Goal: Information Seeking & Learning: Find specific page/section

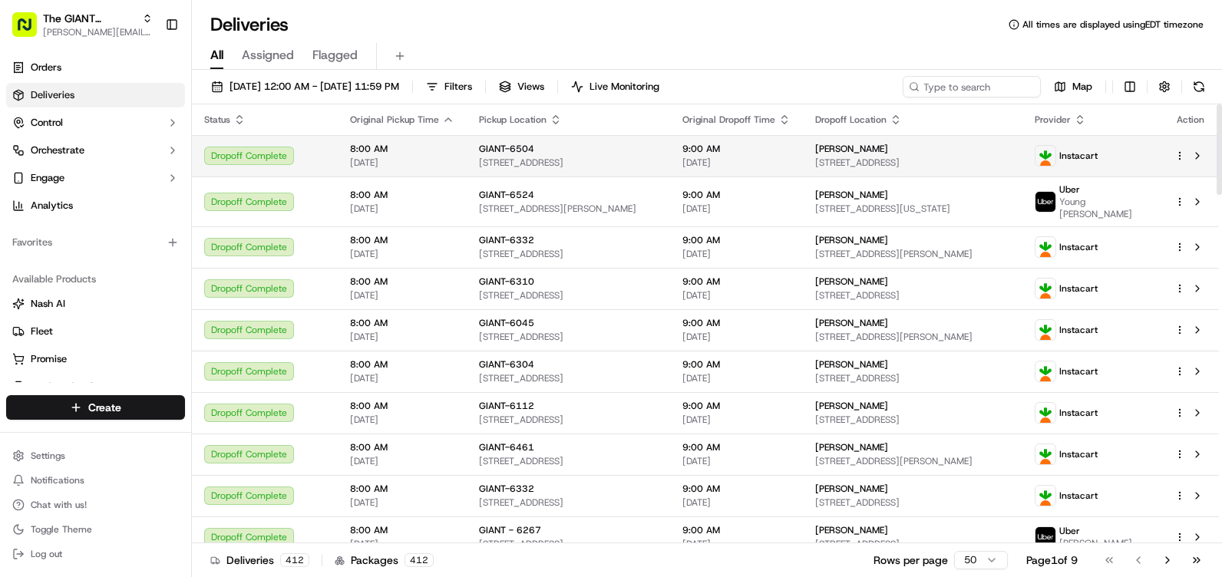
click at [479, 83] on button "Filters" at bounding box center [449, 86] width 60 height 21
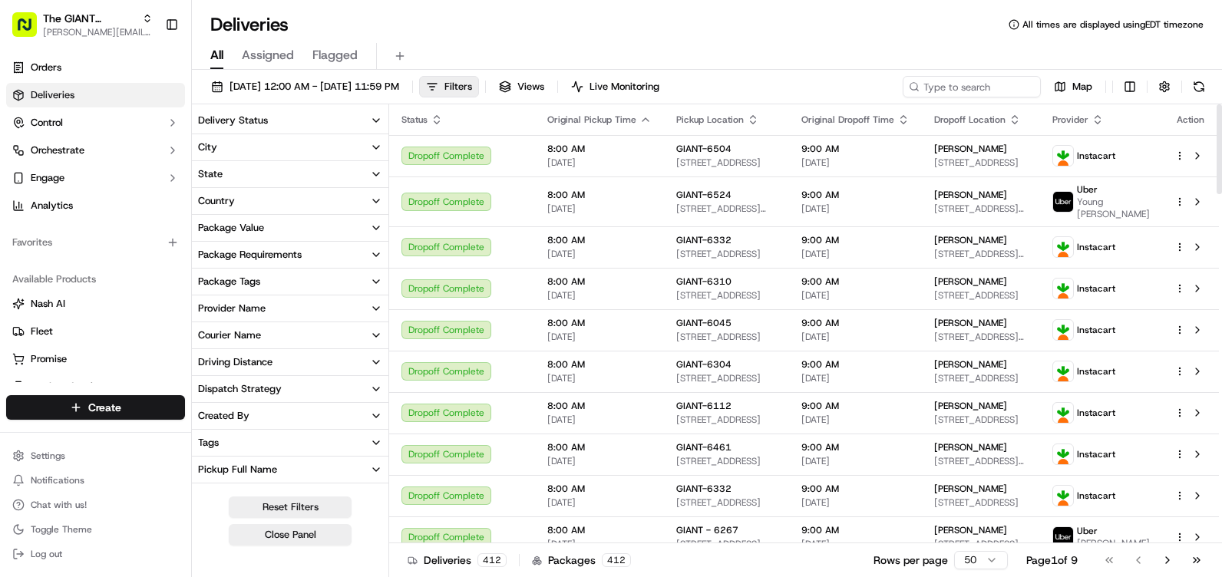
click at [267, 180] on button "State" at bounding box center [290, 174] width 196 height 26
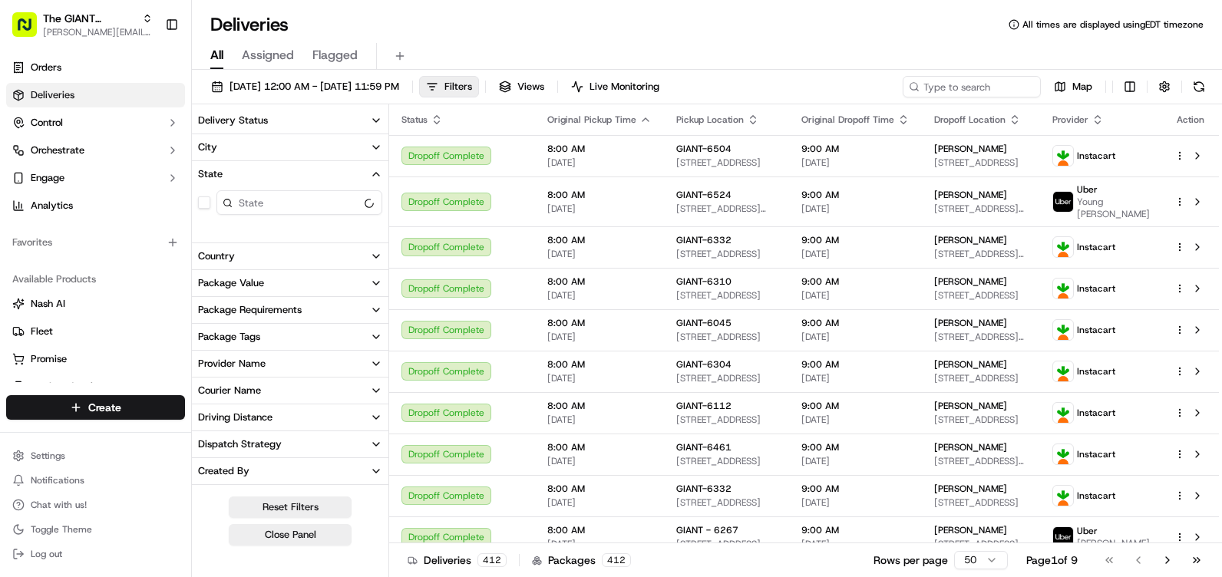
click at [266, 173] on button "State" at bounding box center [290, 174] width 196 height 26
click at [276, 156] on button "City" at bounding box center [290, 147] width 196 height 26
click at [277, 150] on button "City" at bounding box center [290, 147] width 196 height 26
click at [270, 140] on button "City" at bounding box center [290, 147] width 196 height 26
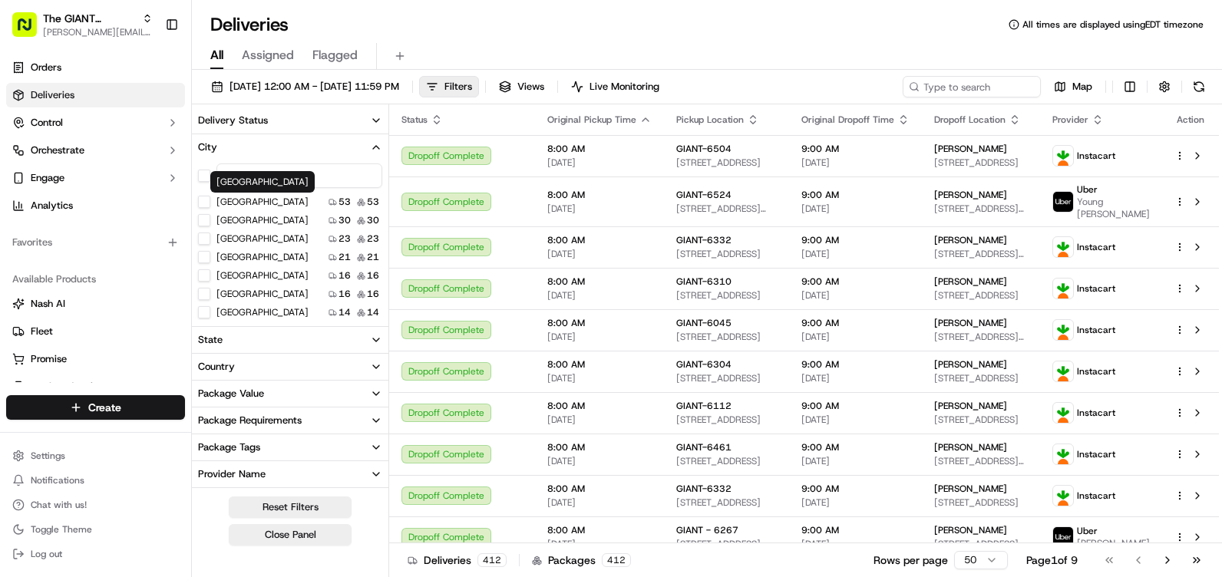
click at [258, 179] on div "Harrisburg Harrisburg" at bounding box center [262, 181] width 104 height 21
click at [269, 178] on input at bounding box center [299, 175] width 166 height 25
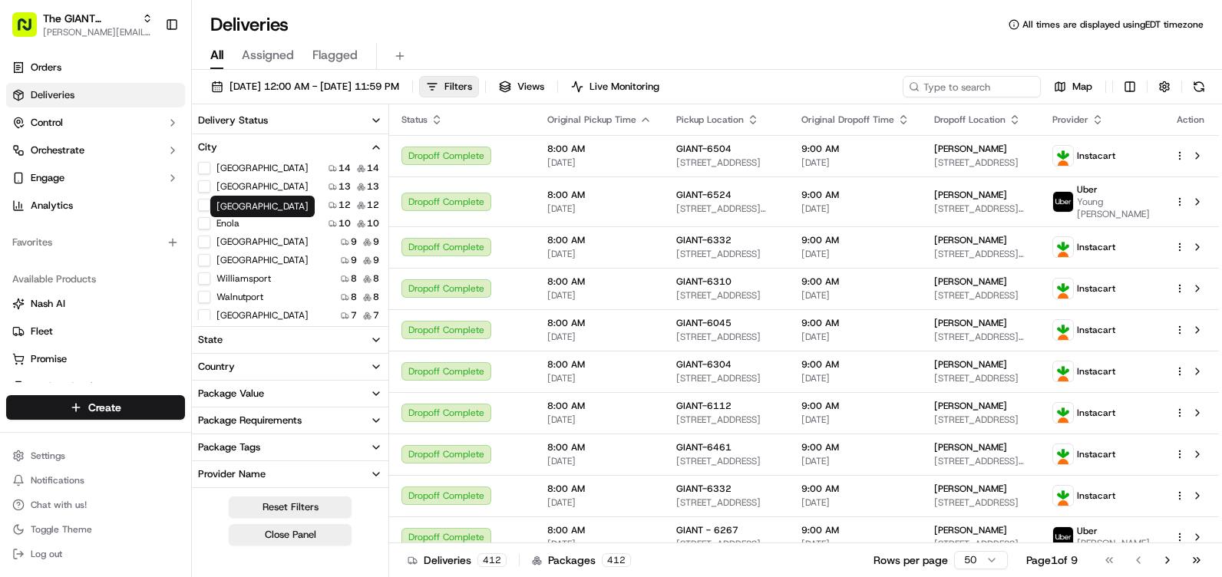
scroll to position [77, 0]
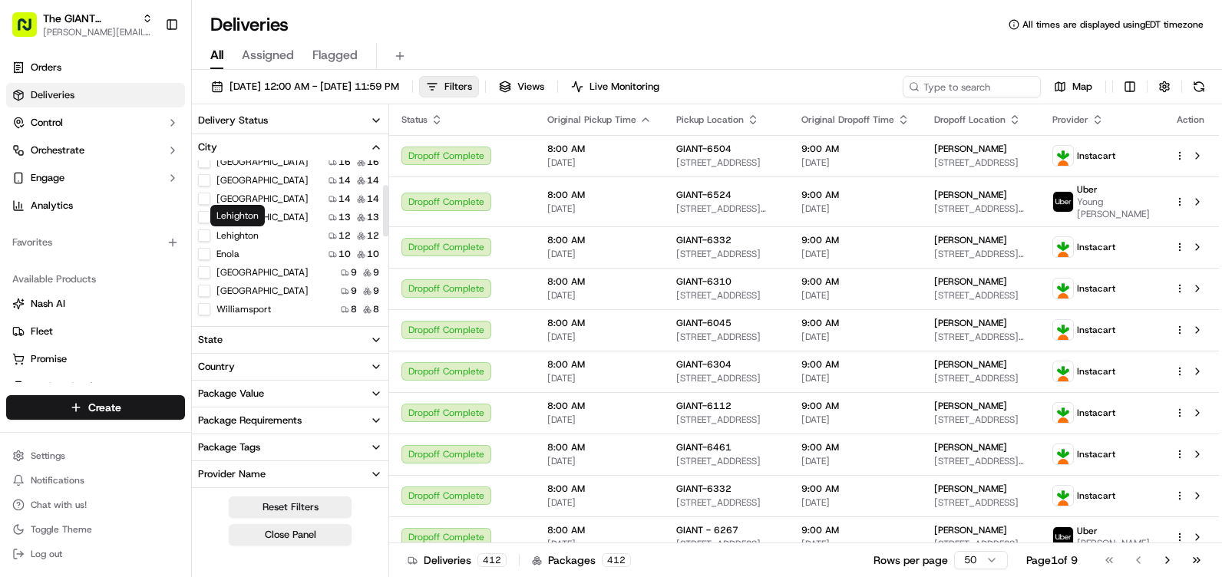
type input "lehighton"
click at [240, 238] on label "Lehighton" at bounding box center [237, 235] width 42 height 12
click at [210, 238] on button "Lehighton" at bounding box center [204, 235] width 12 height 12
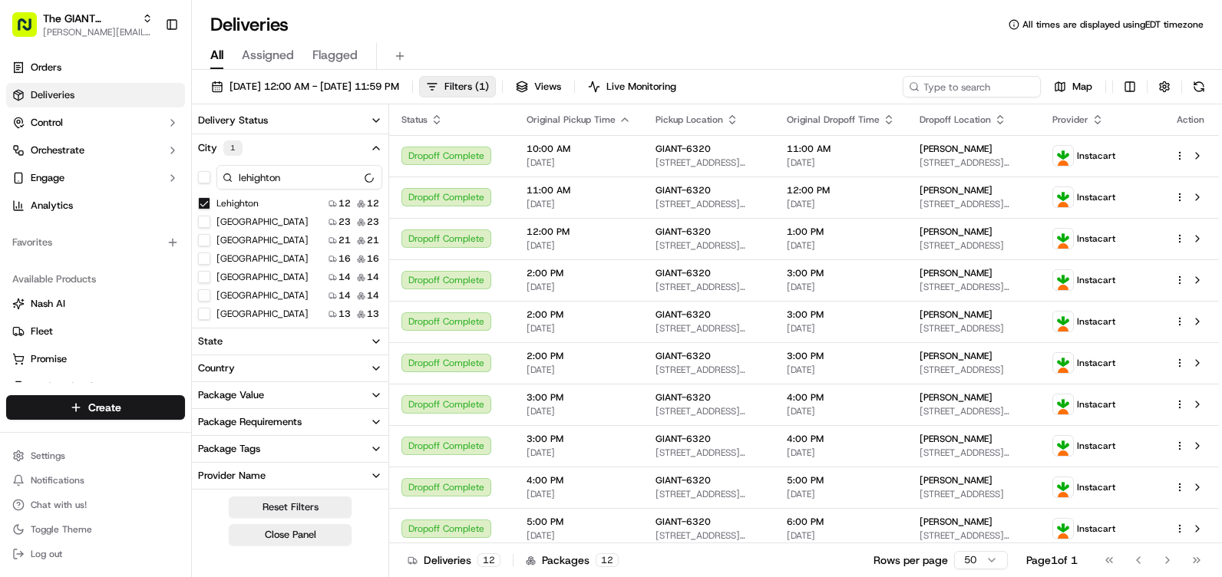
click at [338, 143] on button "City 1" at bounding box center [290, 148] width 196 height 28
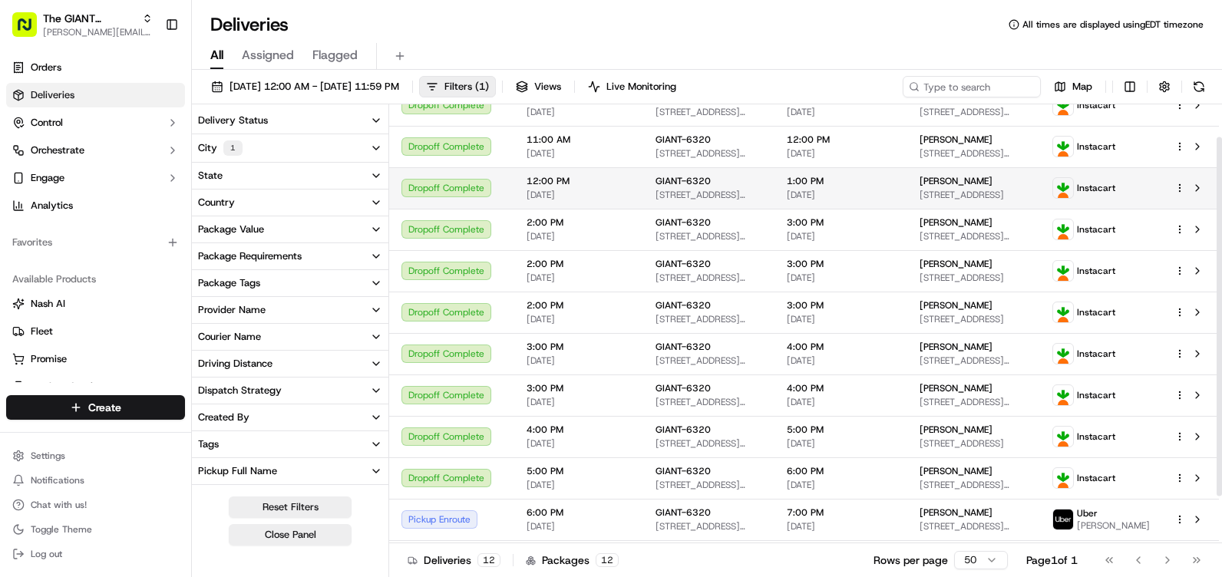
scroll to position [77, 0]
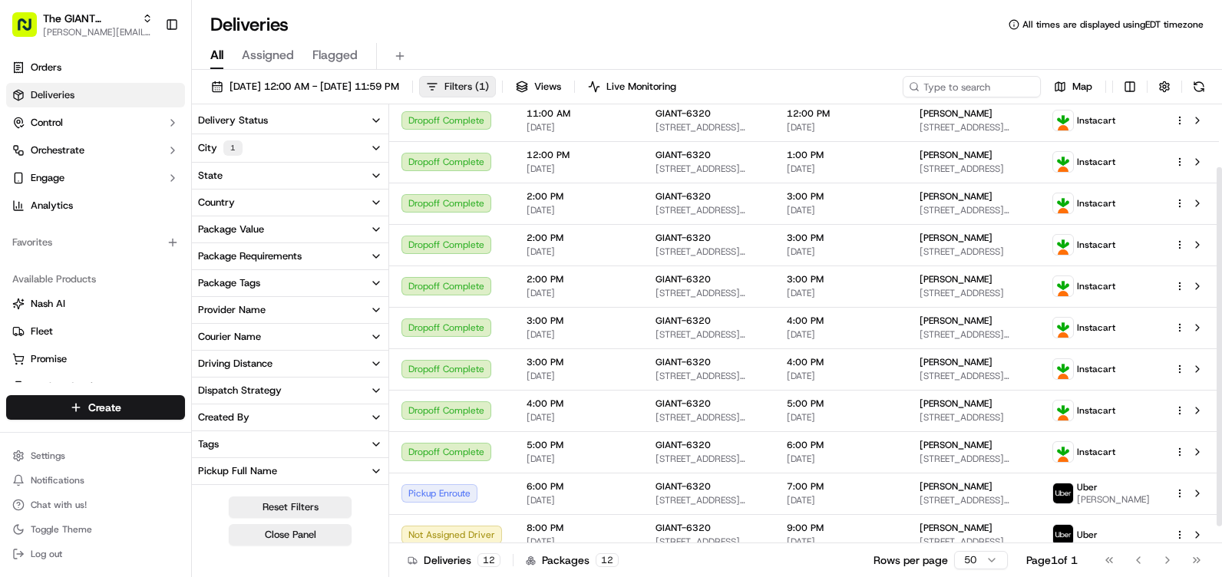
click at [496, 79] on button "Filters ( 1 )" at bounding box center [457, 86] width 77 height 21
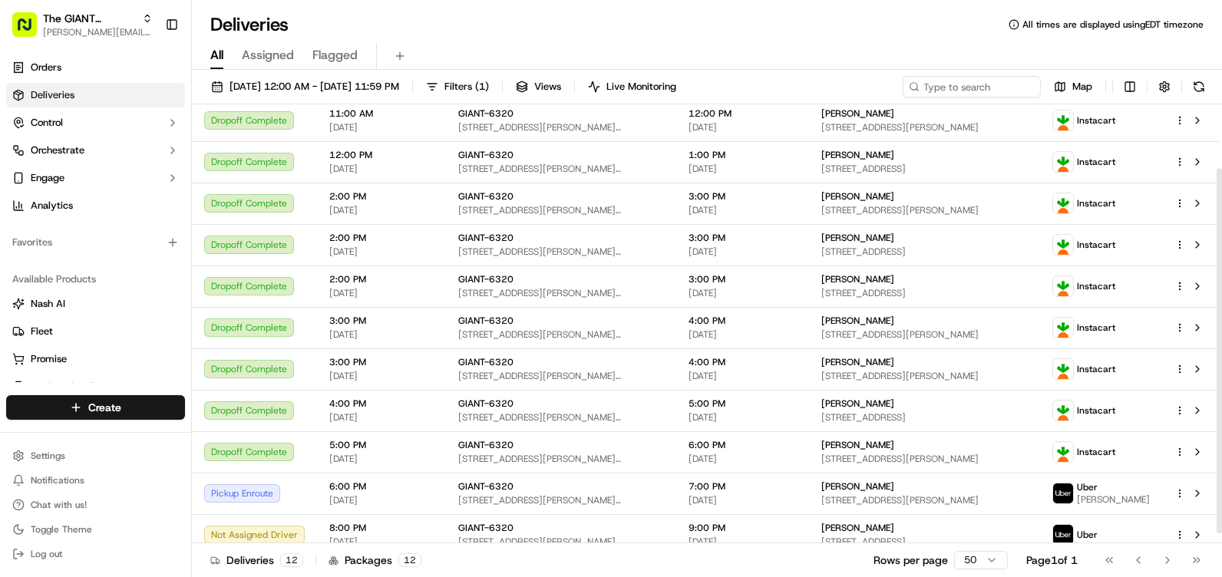
click at [1177, 84] on div "Map" at bounding box center [1056, 86] width 307 height 21
click at [1193, 83] on button at bounding box center [1198, 86] width 21 height 21
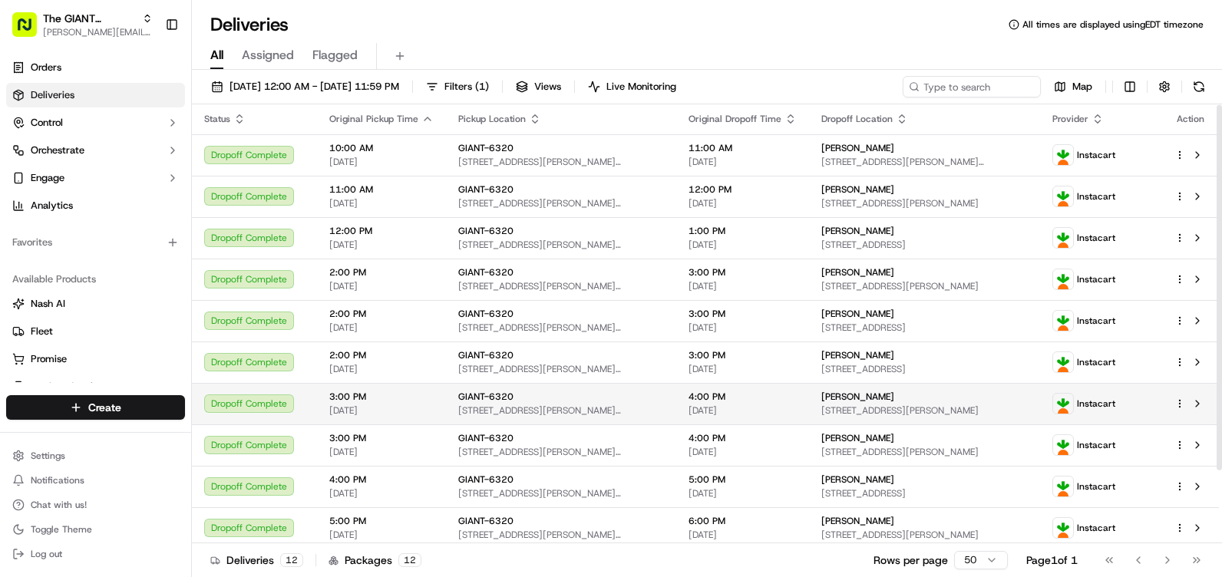
scroll to position [0, 0]
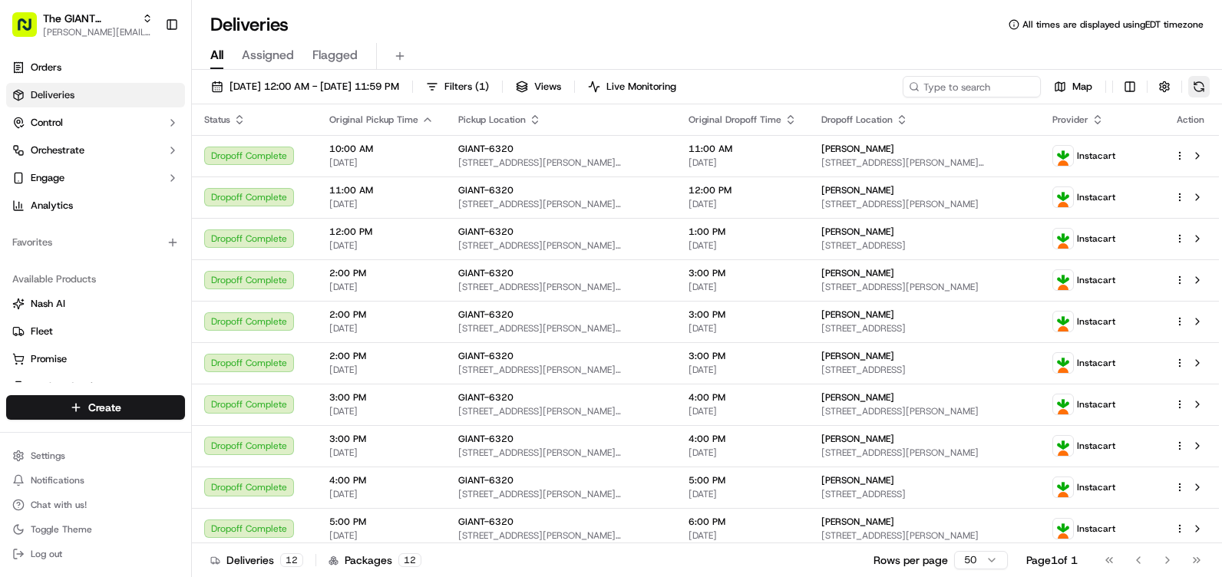
click at [1203, 85] on button at bounding box center [1198, 86] width 21 height 21
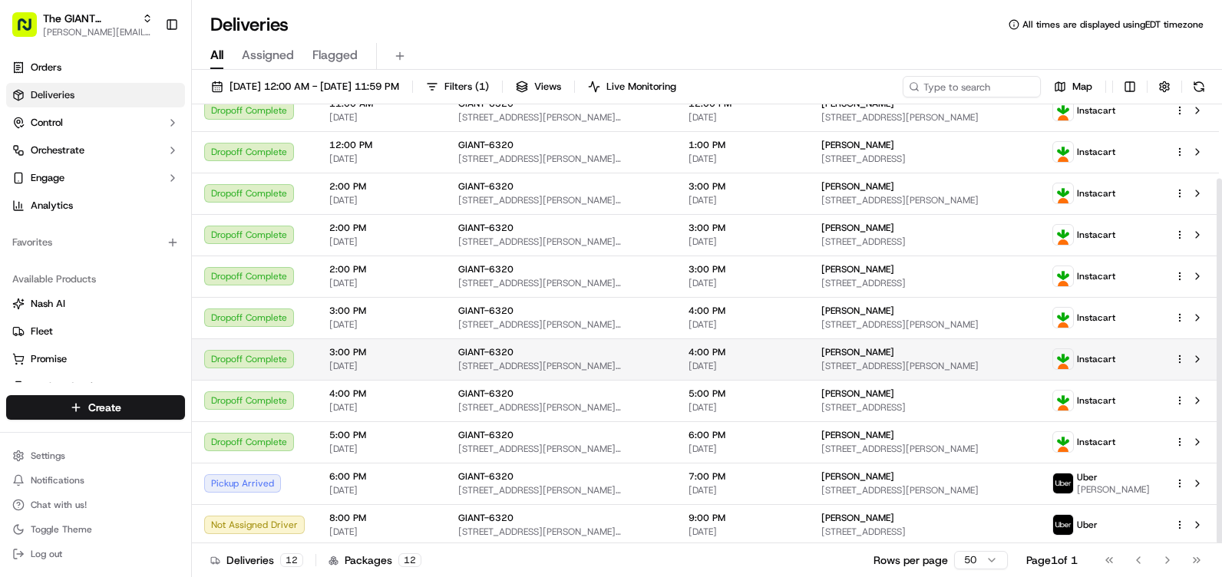
scroll to position [89, 0]
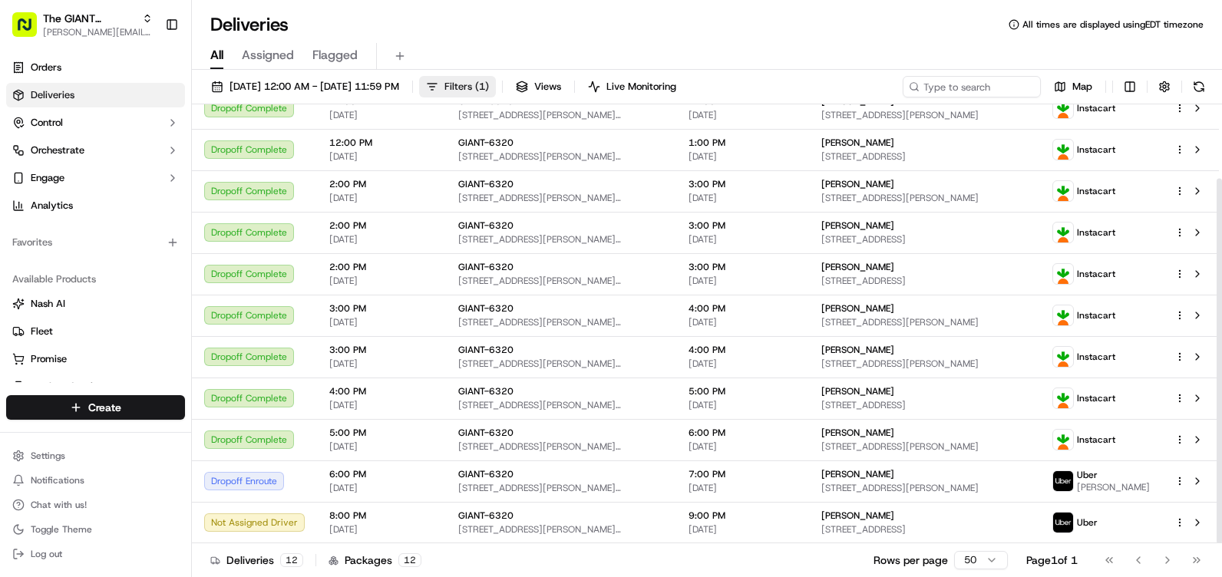
click at [493, 89] on button "Filters ( 1 )" at bounding box center [457, 86] width 77 height 21
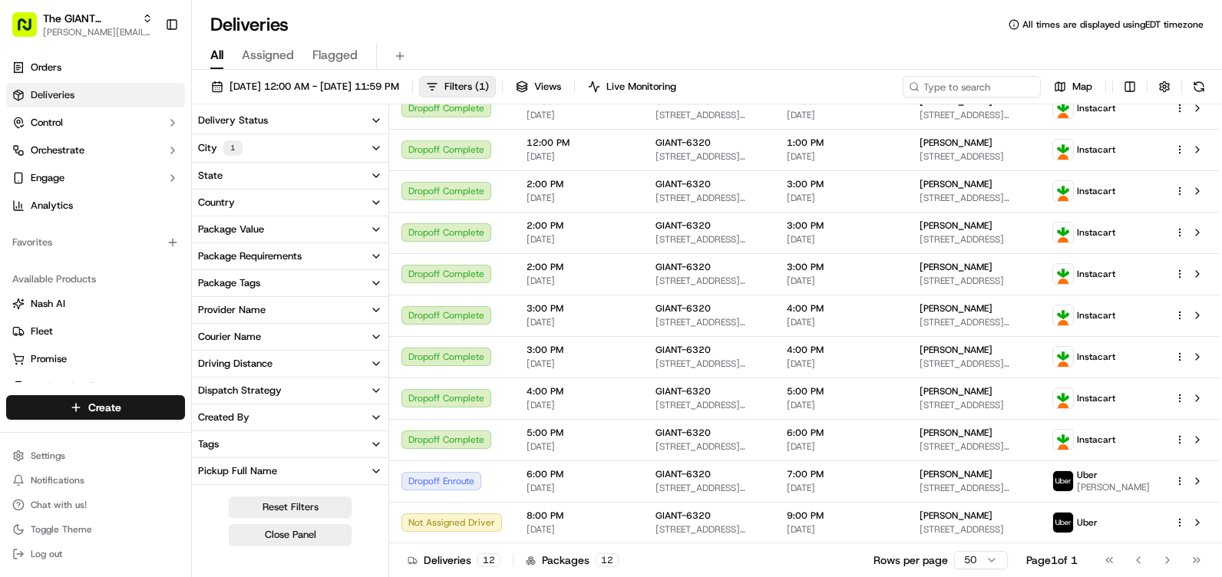
click at [332, 173] on button "State" at bounding box center [290, 176] width 196 height 26
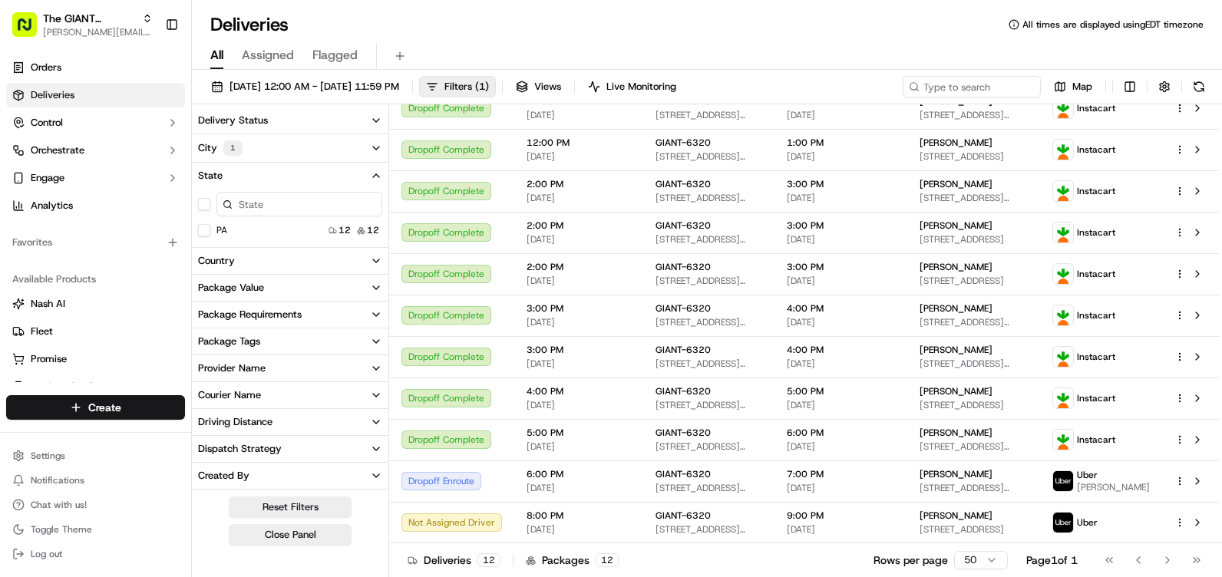
click at [277, 177] on button "State" at bounding box center [290, 176] width 196 height 26
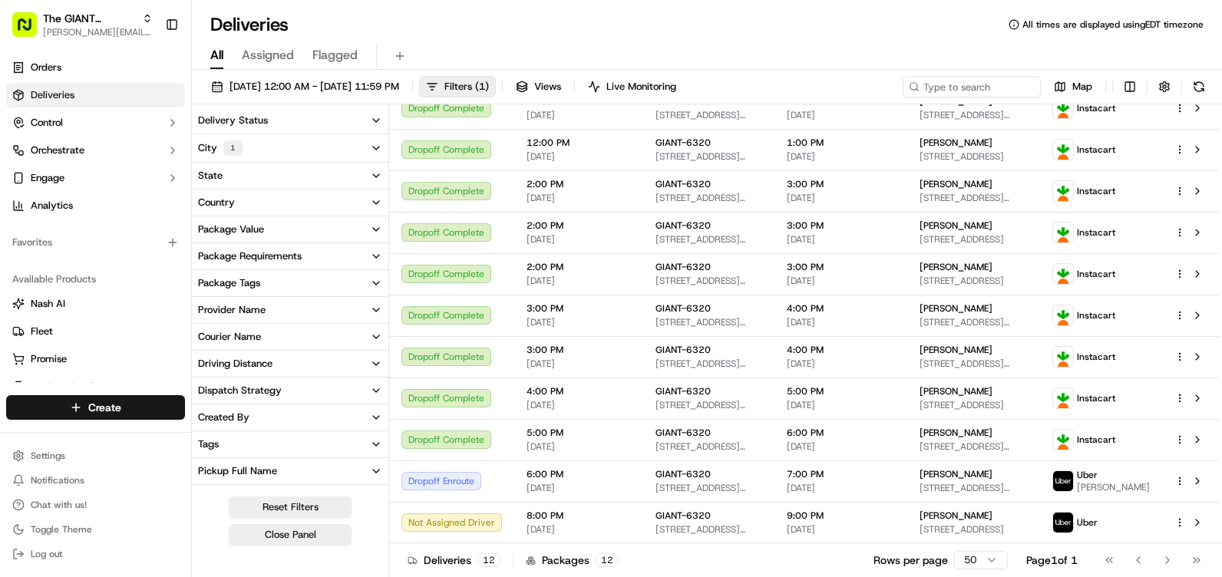
click at [278, 149] on button "City 1" at bounding box center [290, 148] width 196 height 28
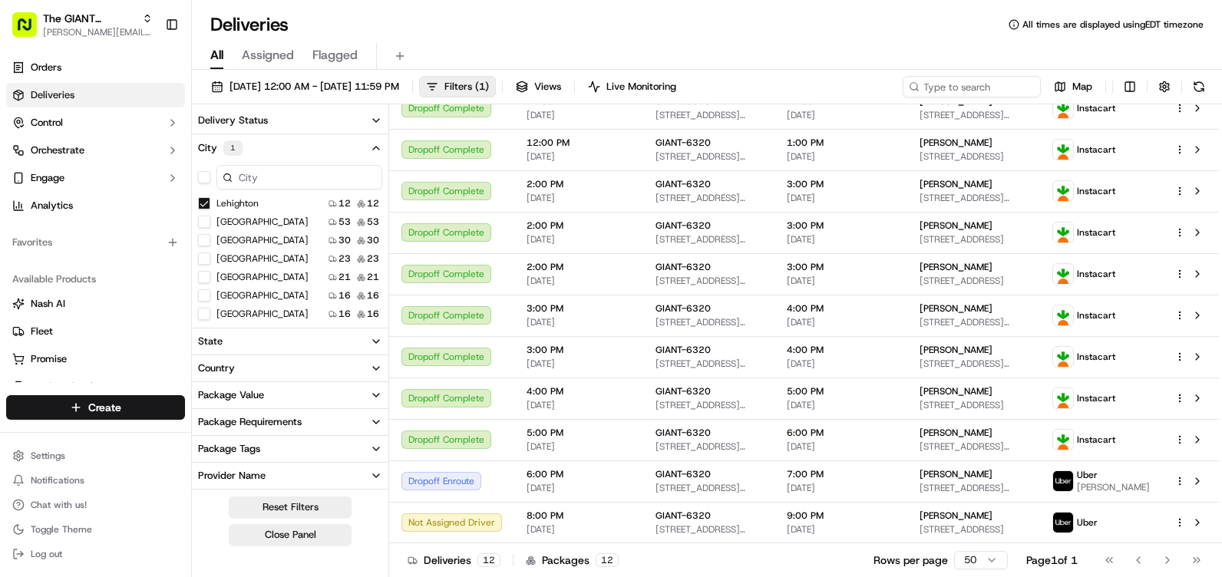
click at [205, 218] on button "[GEOGRAPHIC_DATA]" at bounding box center [204, 222] width 12 height 12
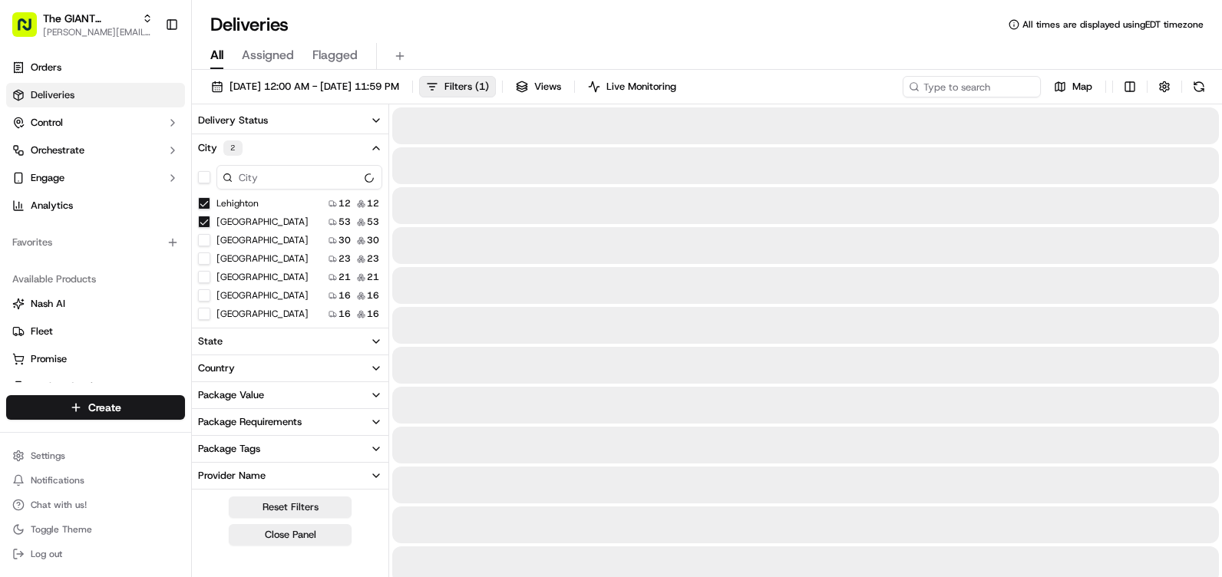
click at [205, 206] on button "Lehighton" at bounding box center [204, 203] width 12 height 12
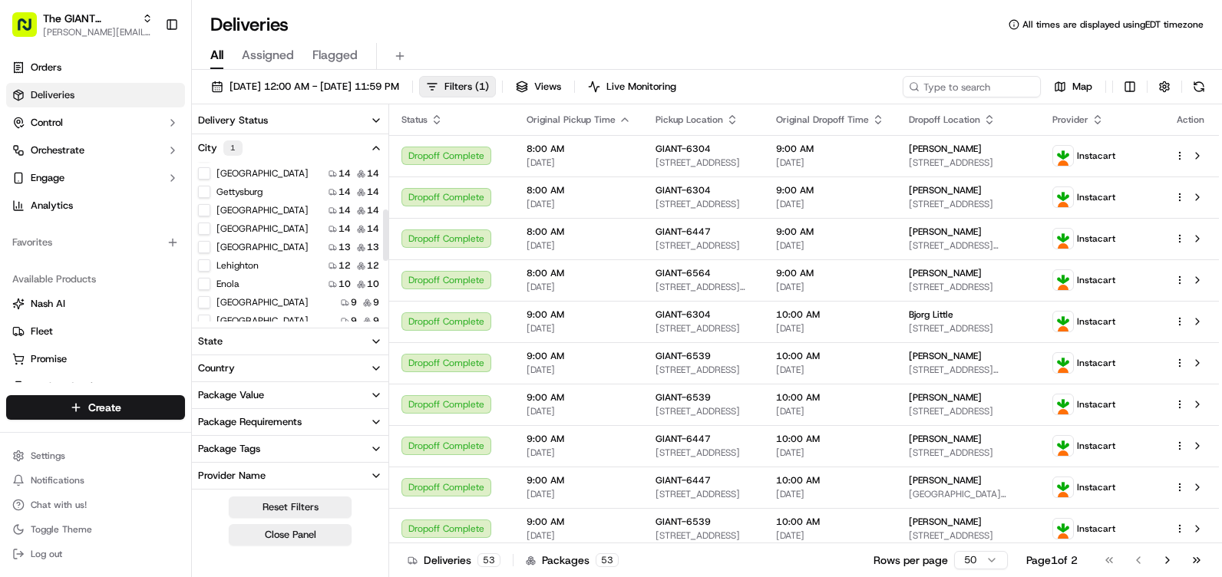
scroll to position [154, 0]
click at [201, 251] on button "Lehighton" at bounding box center [204, 252] width 12 height 12
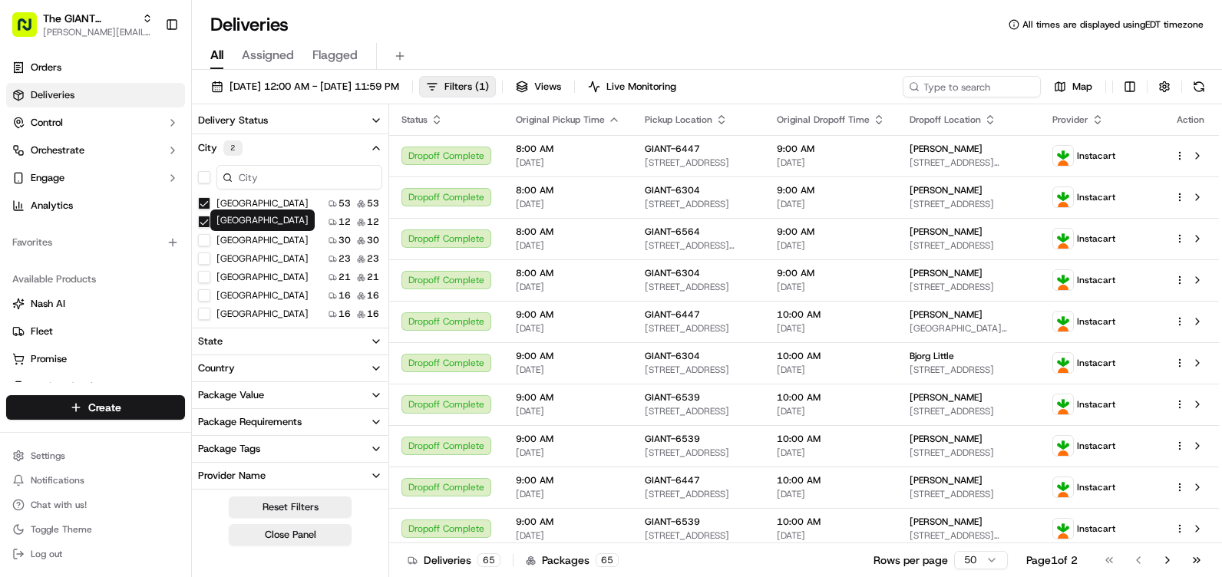
click at [200, 193] on div "[GEOGRAPHIC_DATA] 53 53 Lehighton 12 12 [GEOGRAPHIC_DATA] 30 30 [GEOGRAPHIC_DAT…" at bounding box center [290, 407] width 196 height 491
click at [206, 198] on button "[GEOGRAPHIC_DATA]" at bounding box center [204, 203] width 12 height 12
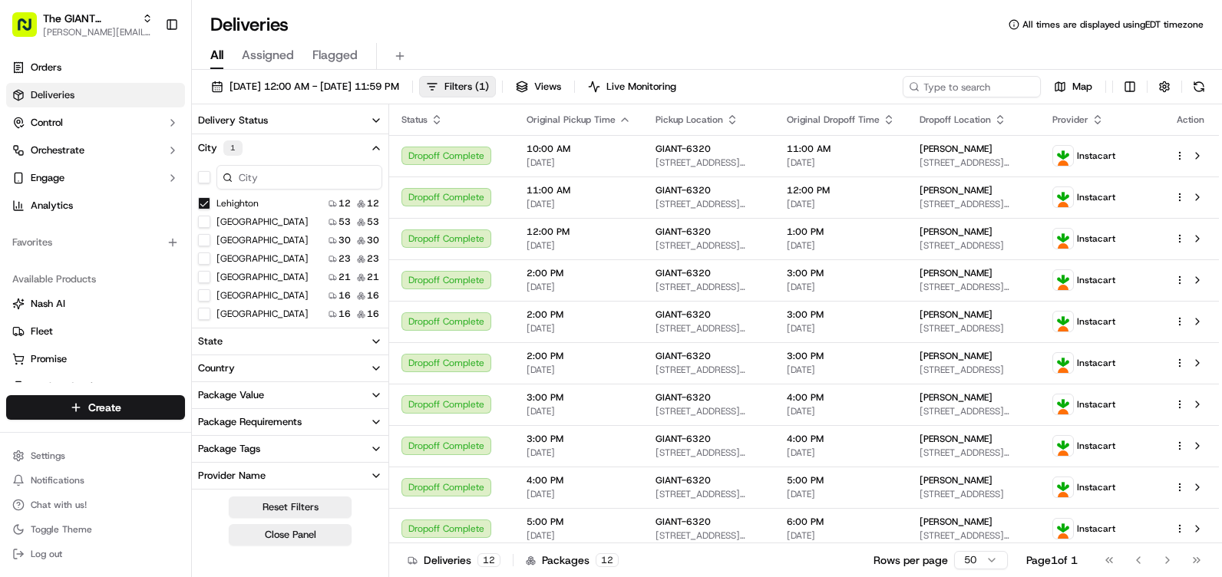
click at [356, 140] on button "City 1" at bounding box center [290, 148] width 196 height 28
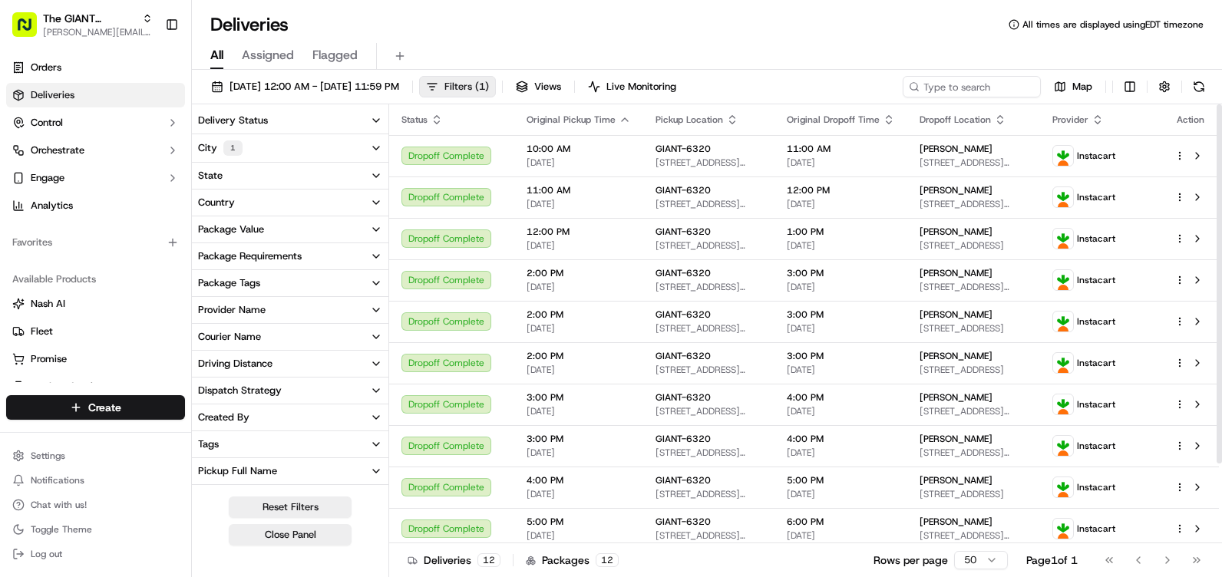
click at [489, 83] on span "Filters ( 1 )" at bounding box center [466, 87] width 45 height 14
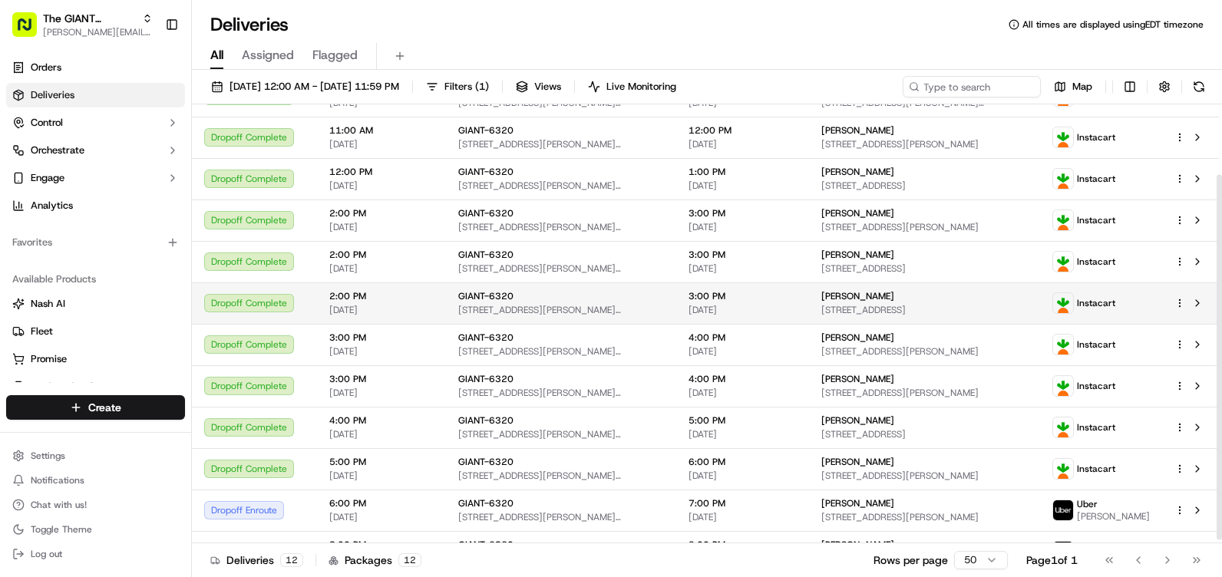
scroll to position [89, 0]
